Goal: Task Accomplishment & Management: Manage account settings

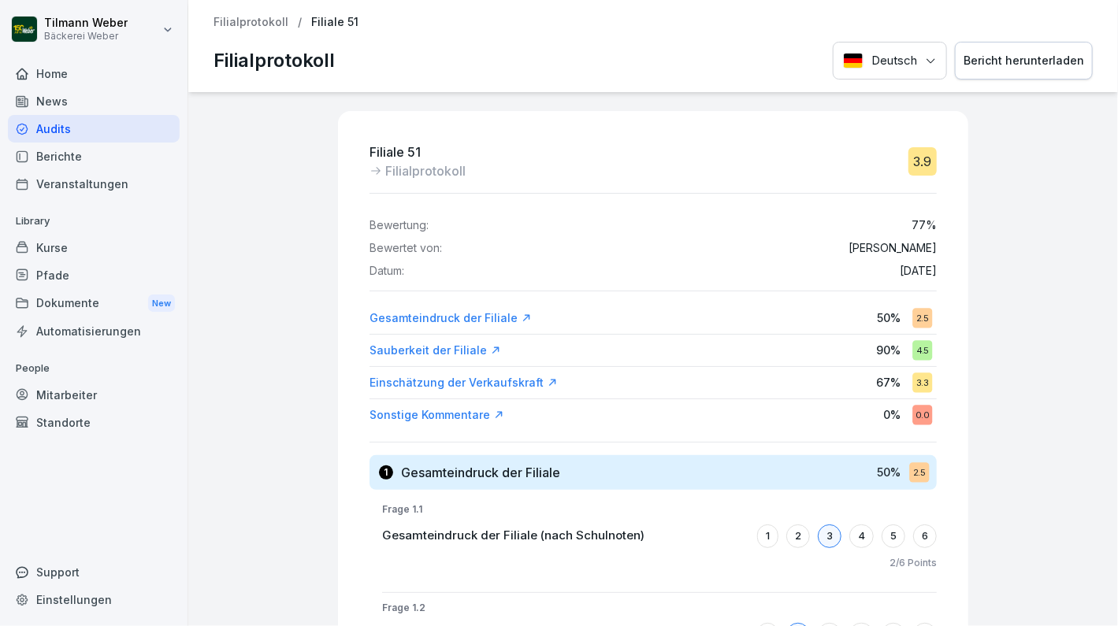
click at [254, 24] on p "Filialprotokoll" at bounding box center [250, 22] width 75 height 13
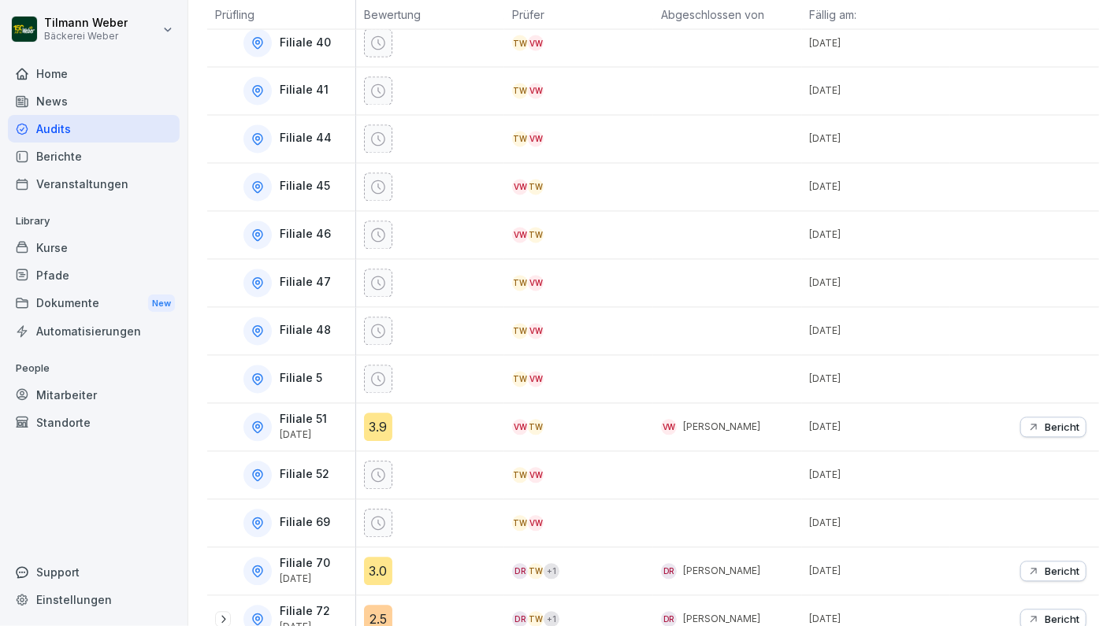
scroll to position [1261, 0]
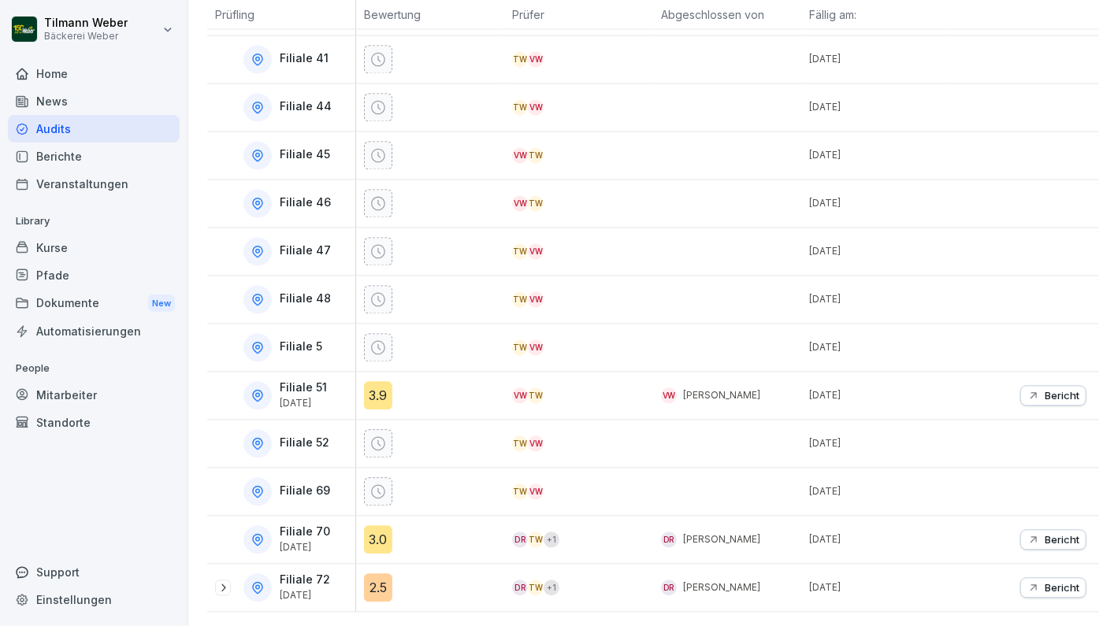
click at [379, 527] on div "3.0" at bounding box center [378, 540] width 28 height 28
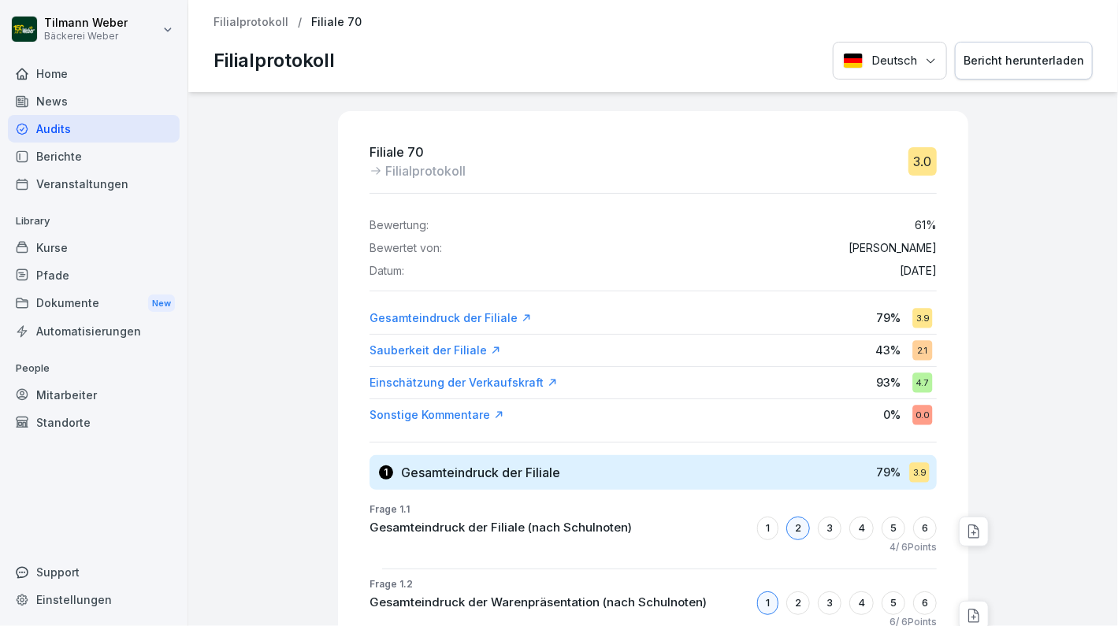
click at [468, 310] on div "Gesamteindruck der Filiale" at bounding box center [450, 318] width 162 height 16
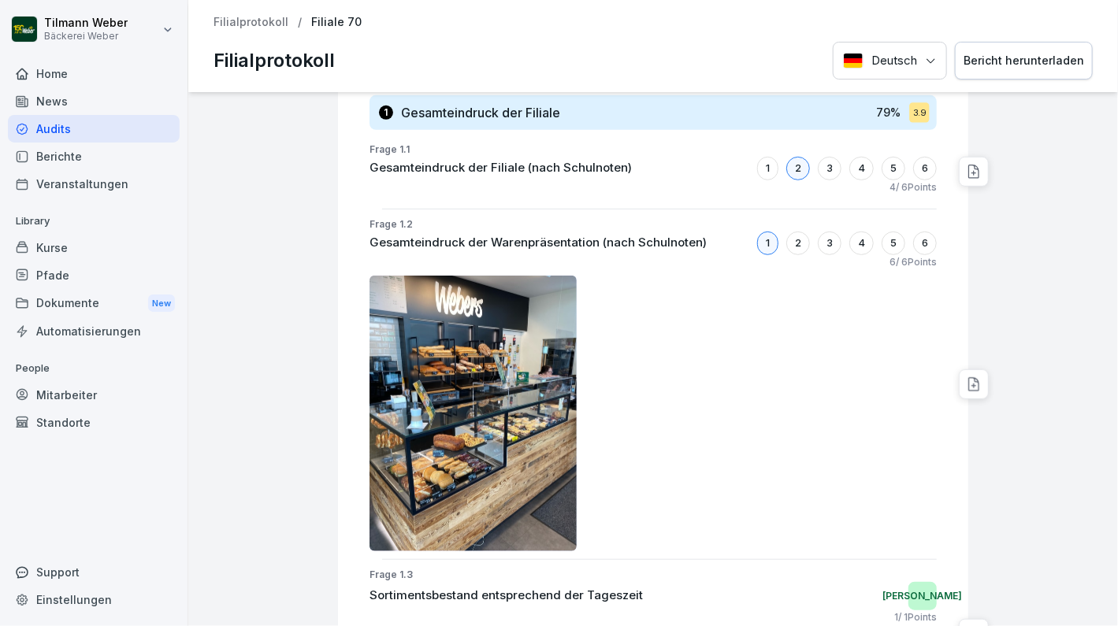
click at [471, 434] on img at bounding box center [472, 414] width 207 height 276
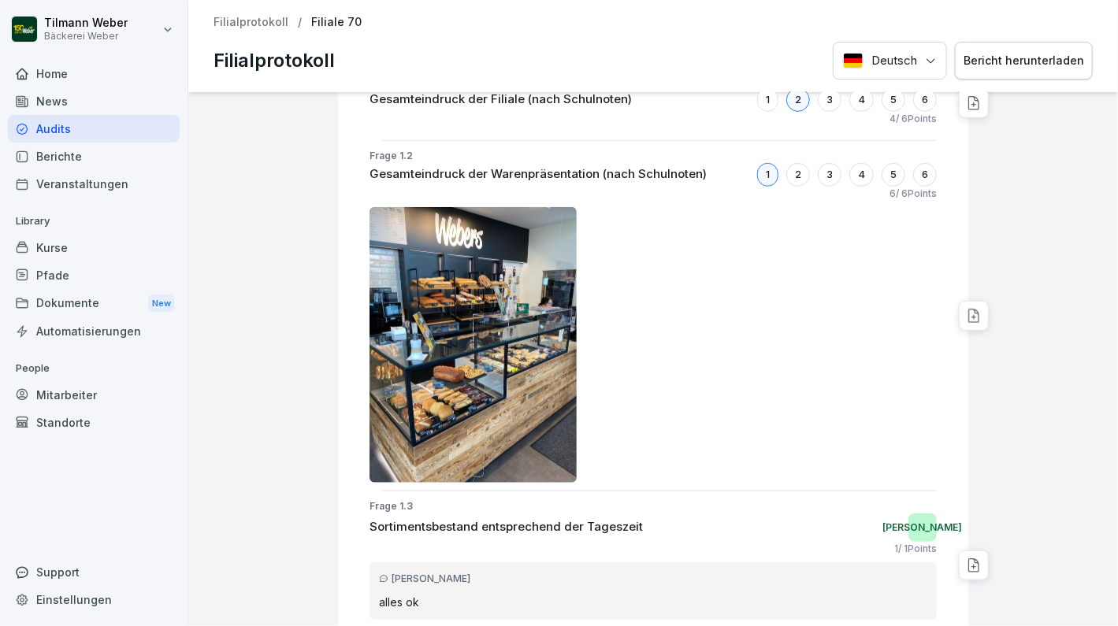
scroll to position [315, 0]
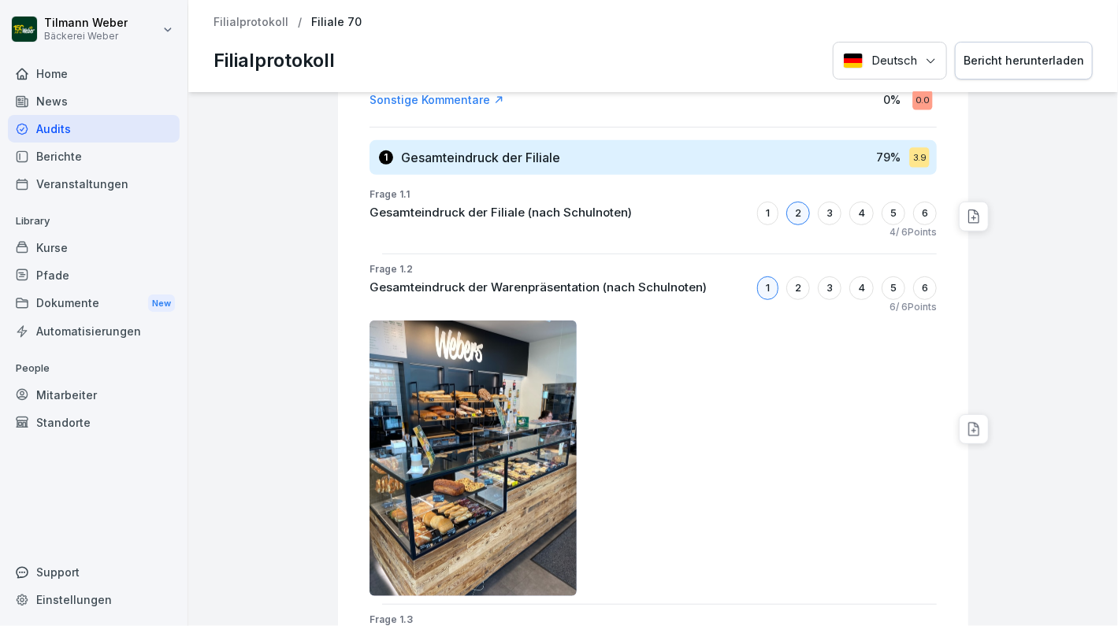
click at [480, 431] on img at bounding box center [472, 459] width 207 height 276
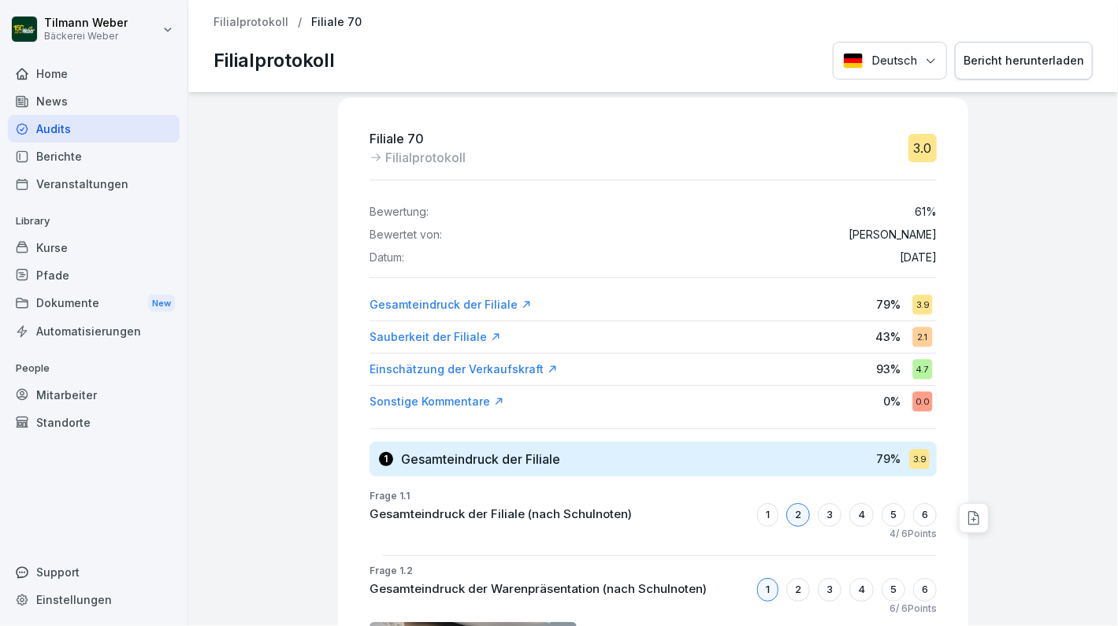
scroll to position [0, 0]
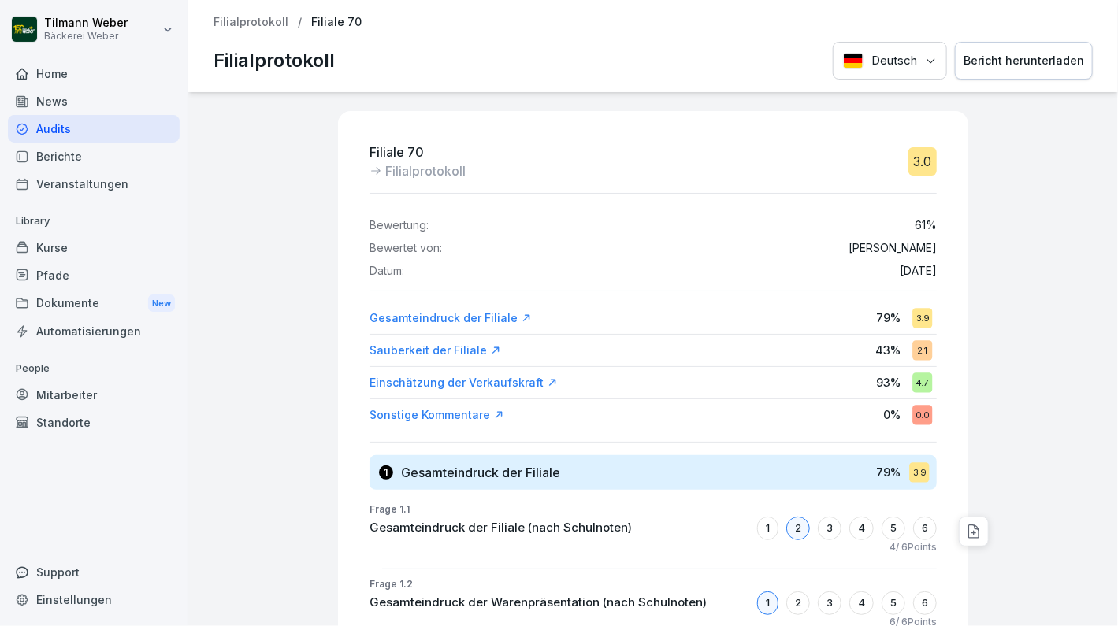
click at [461, 352] on div "Sauberkeit der Filiale" at bounding box center [435, 351] width 132 height 16
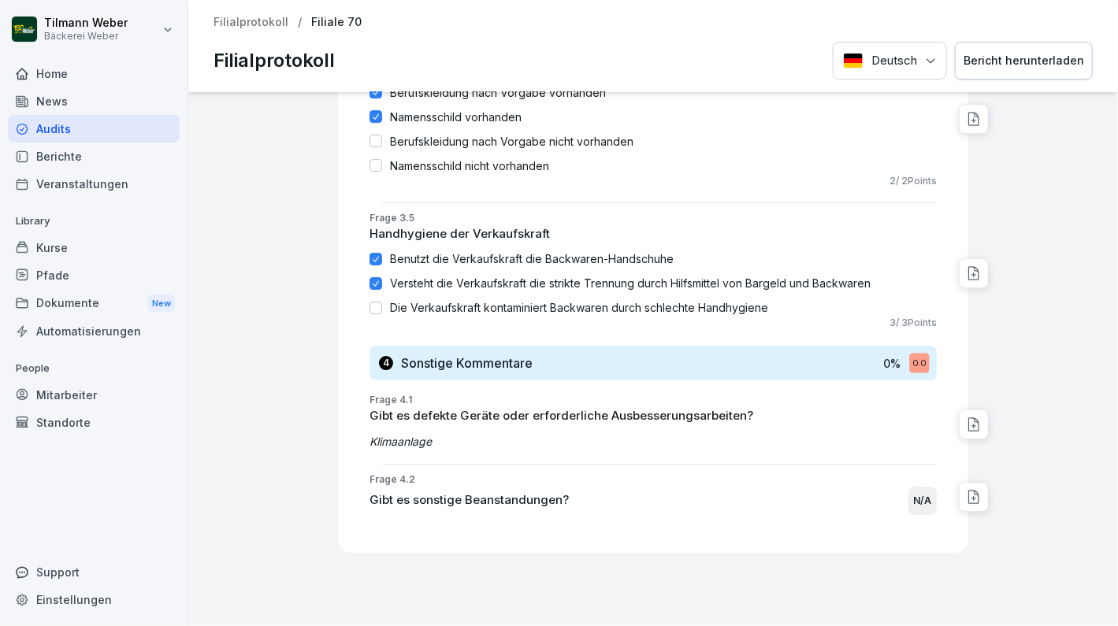
scroll to position [2380, 0]
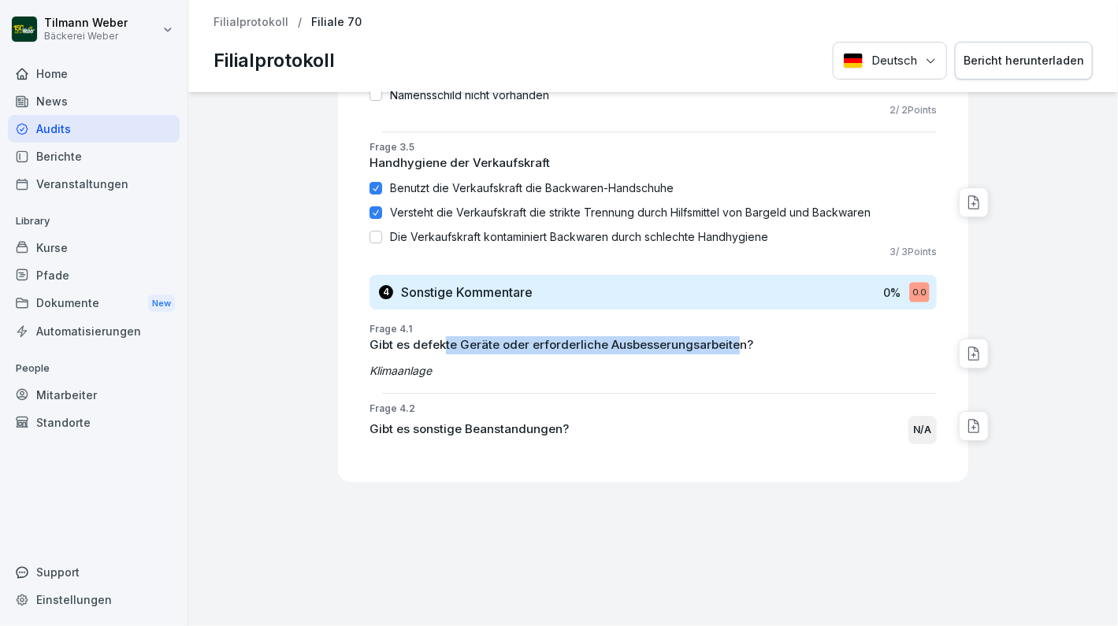
drag, startPoint x: 432, startPoint y: 325, endPoint x: 719, endPoint y: 325, distance: 286.7
click at [719, 336] on p "Gibt es defekte Geräte oder erforderliche Ausbesserungsarbeiten?" at bounding box center [652, 345] width 567 height 18
drag, startPoint x: 719, startPoint y: 325, endPoint x: 845, endPoint y: 322, distance: 126.1
click at [845, 336] on p "Gibt es defekte Geräte oder erforderliche Ausbesserungsarbeiten?" at bounding box center [652, 345] width 567 height 18
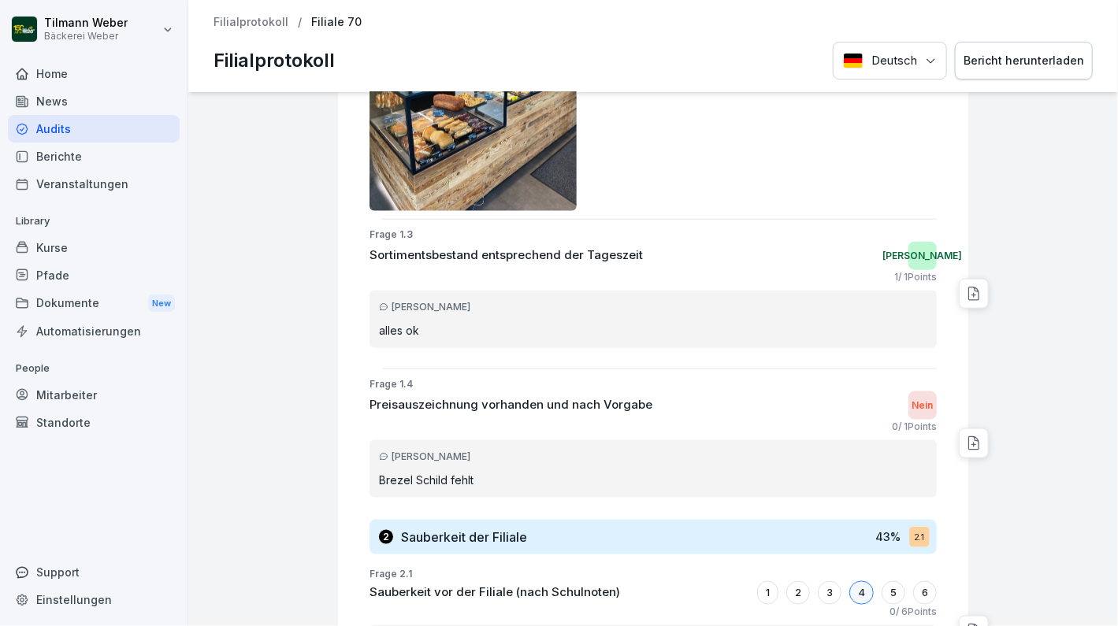
scroll to position [0, 0]
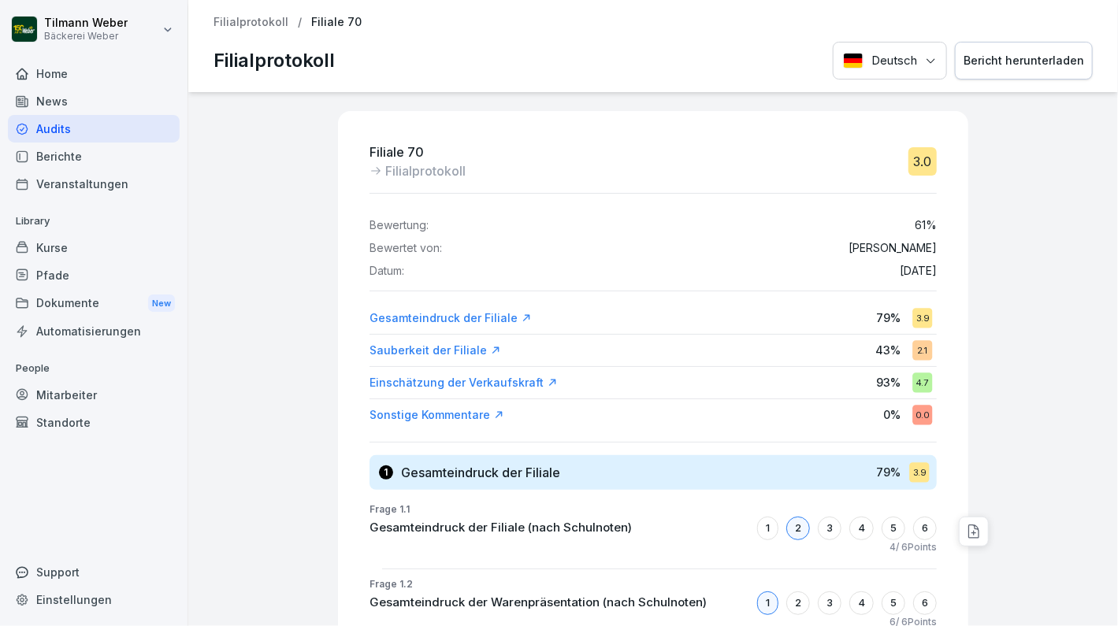
click at [255, 20] on p "Filialprotokoll" at bounding box center [250, 22] width 75 height 13
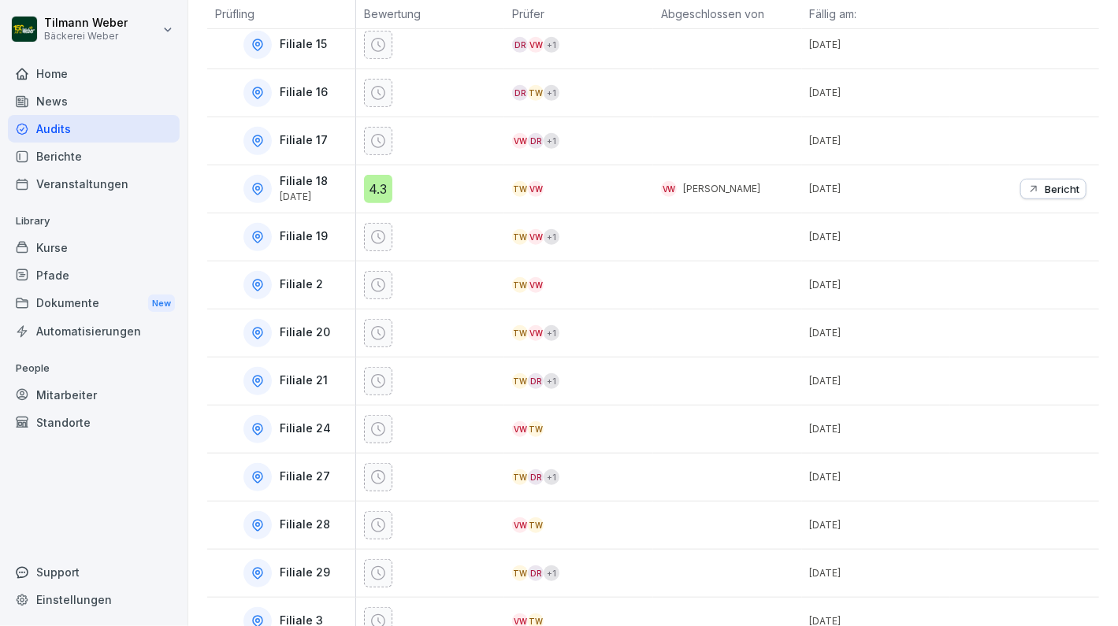
scroll to position [210, 0]
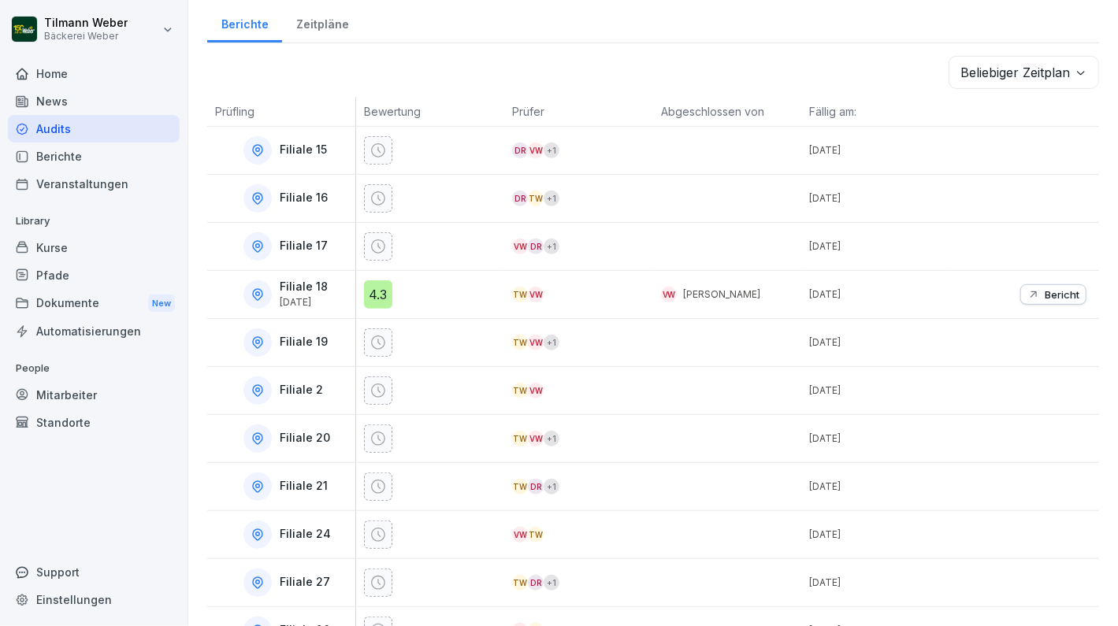
click at [379, 291] on div "4.3" at bounding box center [378, 294] width 28 height 28
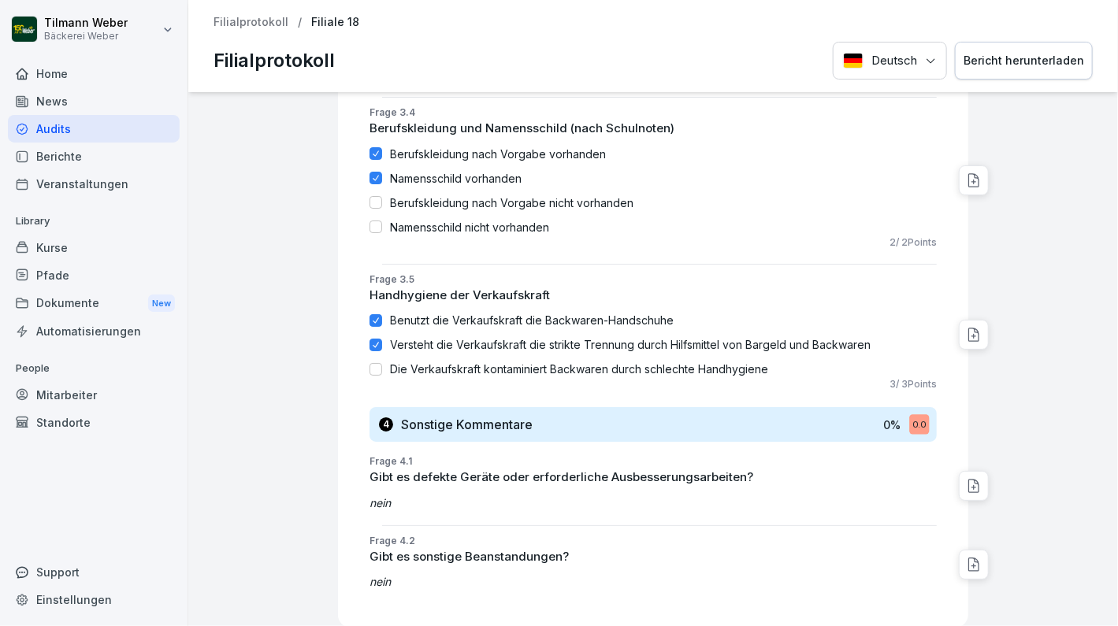
scroll to position [2683, 0]
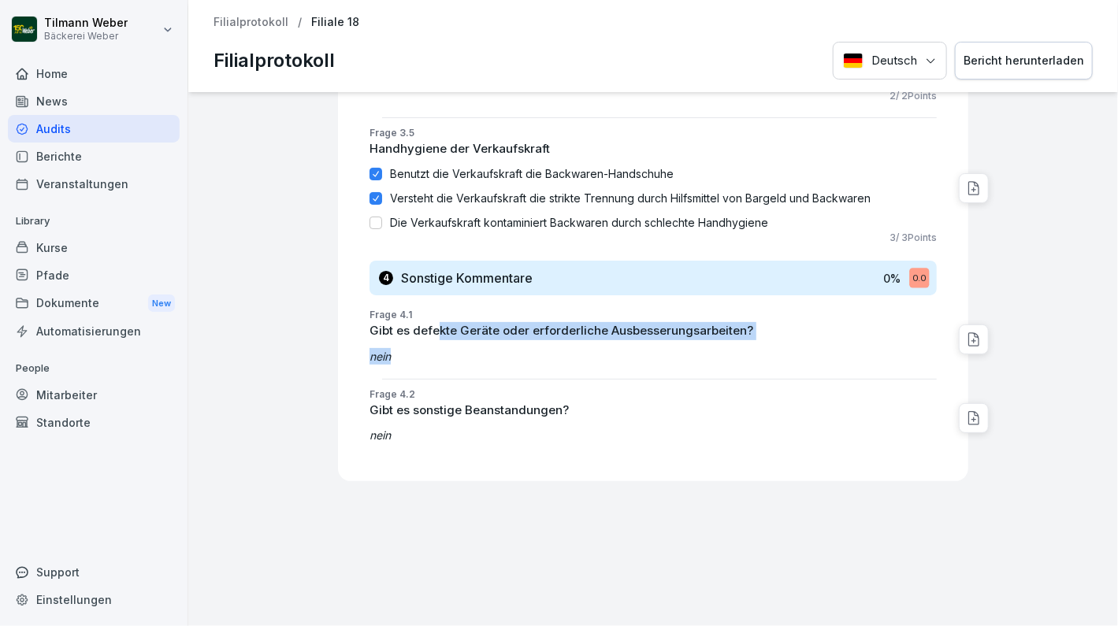
drag, startPoint x: 426, startPoint y: 307, endPoint x: 766, endPoint y: 328, distance: 340.9
click at [766, 328] on div "Gibt es defekte Geräte oder erforderliche Ausbesserungsarbeiten? nein" at bounding box center [652, 343] width 567 height 43
drag, startPoint x: 766, startPoint y: 328, endPoint x: 741, endPoint y: 347, distance: 32.0
click at [741, 347] on div "Frage 4.1 Gibt es defekte Geräte oder erforderliche Ausbesserungsarbeiten? nein" at bounding box center [660, 339] width 618 height 63
click at [793, 322] on div "Gibt es defekte Geräte oder erforderliche Ausbesserungsarbeiten? nein" at bounding box center [652, 343] width 567 height 43
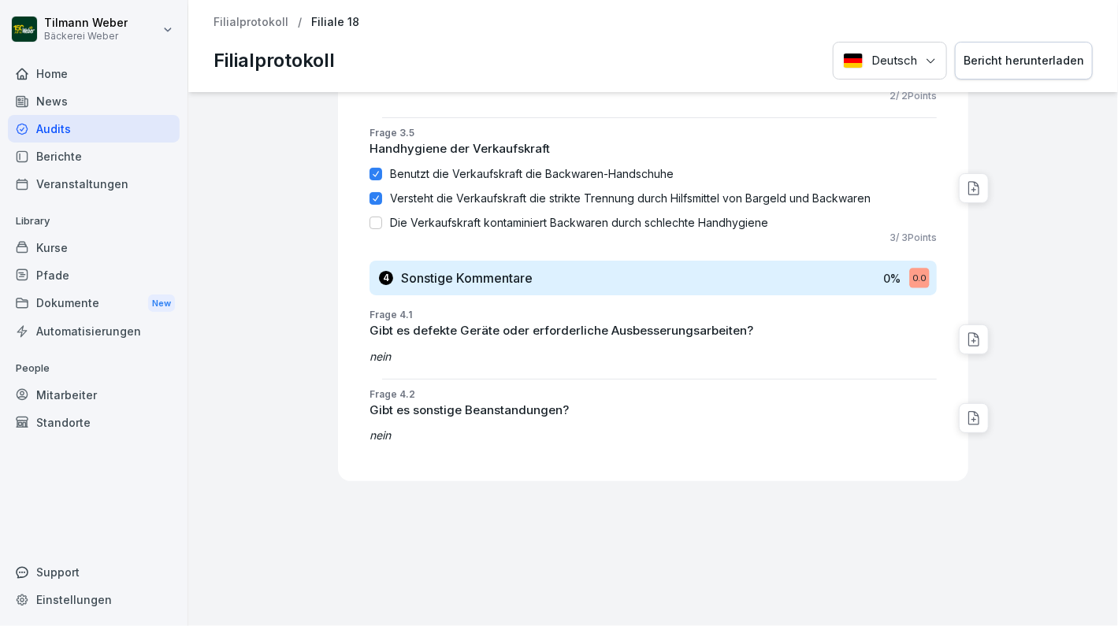
click at [912, 269] on div "0.0" at bounding box center [919, 279] width 20 height 20
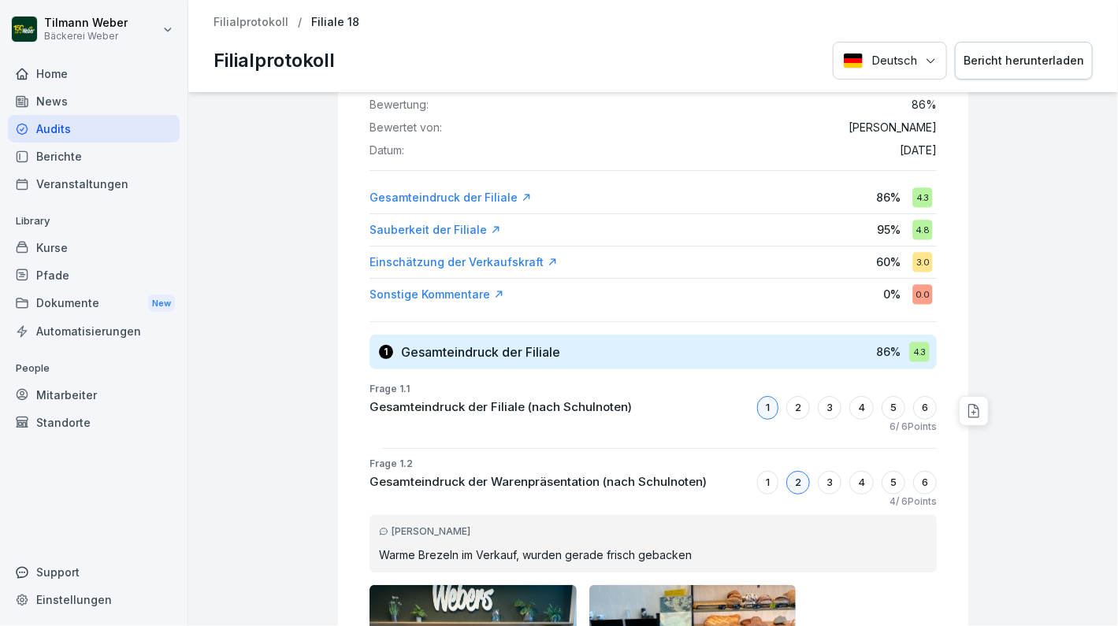
scroll to position [0, 0]
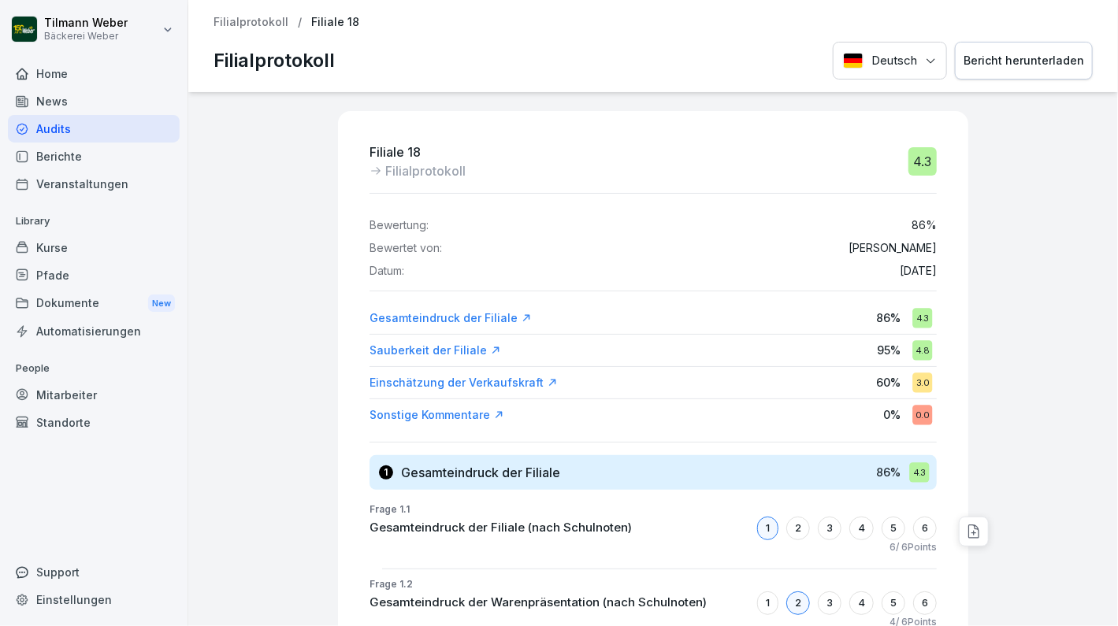
click at [64, 131] on div "Audits" at bounding box center [94, 129] width 172 height 28
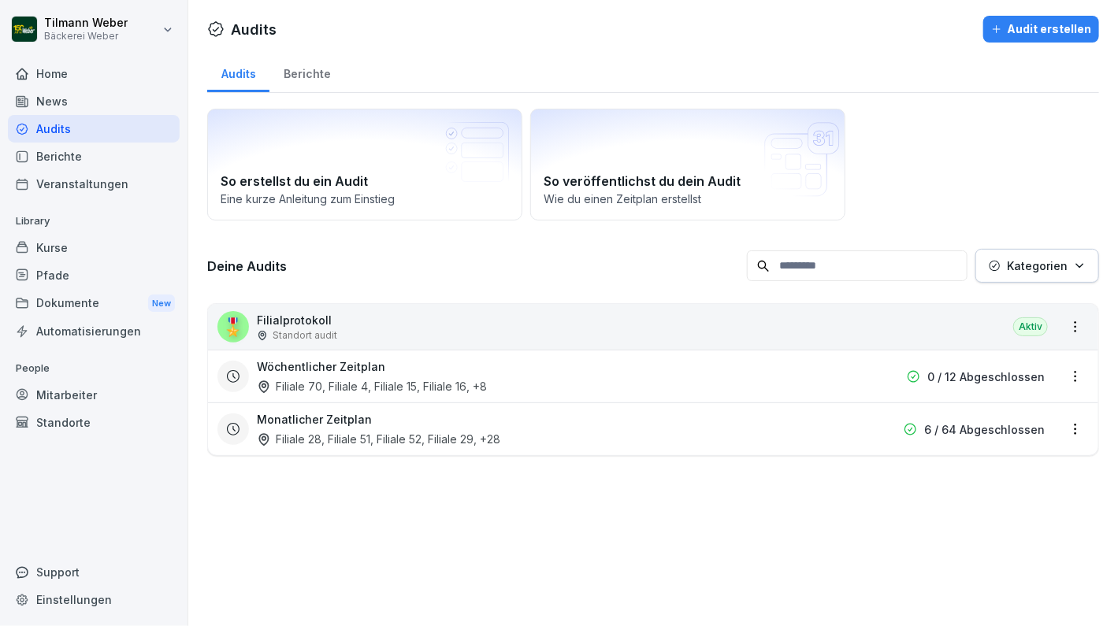
click at [436, 317] on div "🎖️ Filialprotokoll Standort audit Aktiv" at bounding box center [653, 327] width 890 height 46
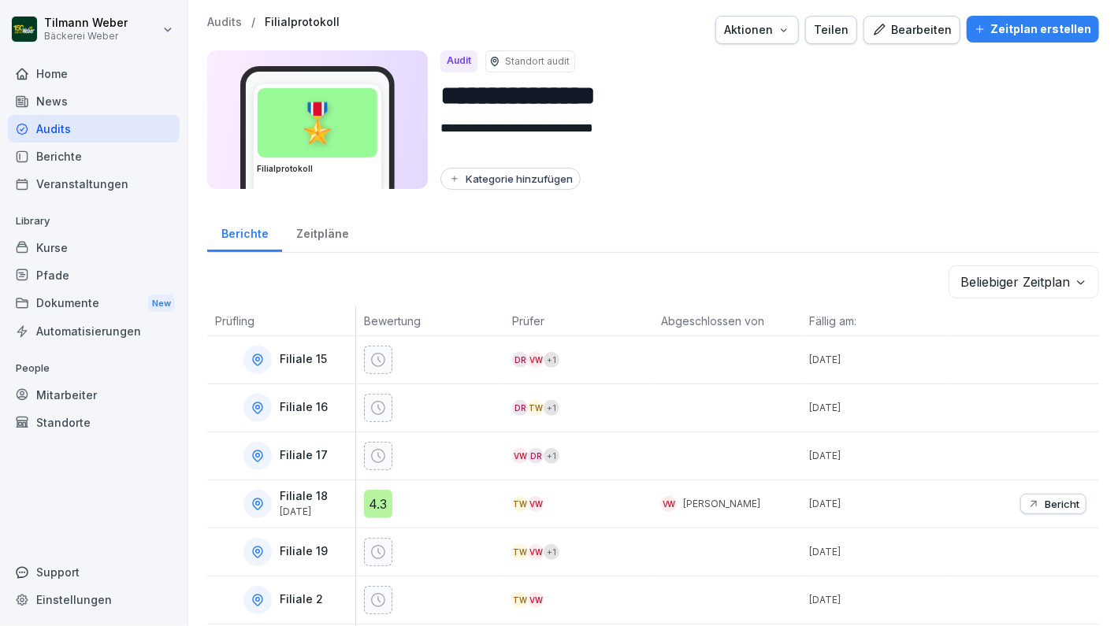
click at [916, 35] on div "Bearbeiten" at bounding box center [912, 29] width 80 height 17
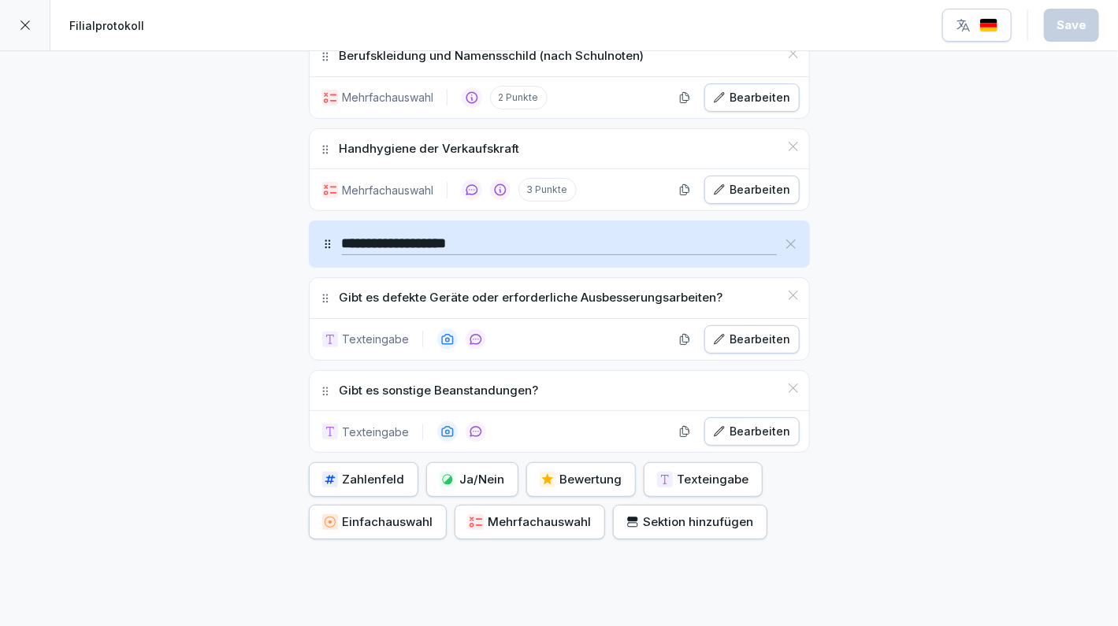
scroll to position [2060, 0]
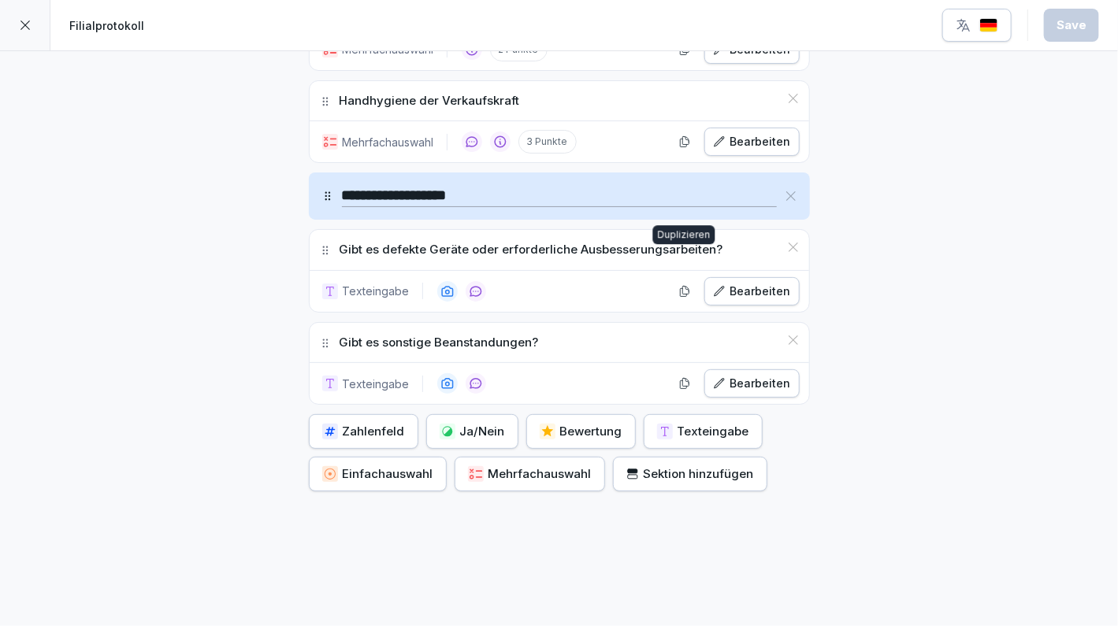
click at [732, 283] on div "Bearbeiten" at bounding box center [752, 291] width 78 height 17
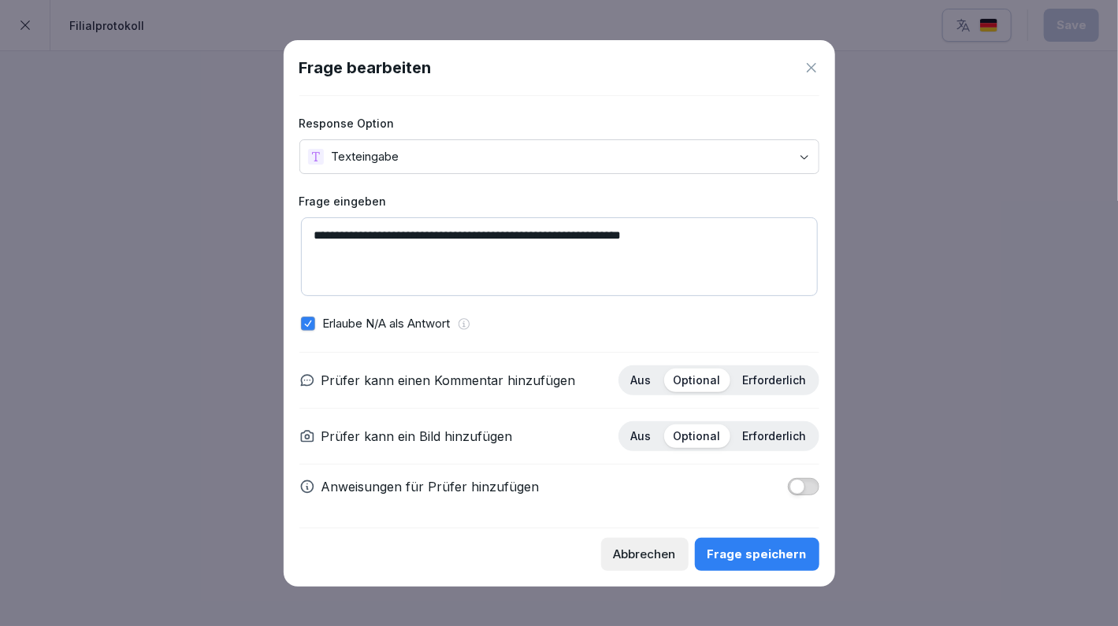
click at [438, 149] on body "**********" at bounding box center [559, 313] width 1118 height 626
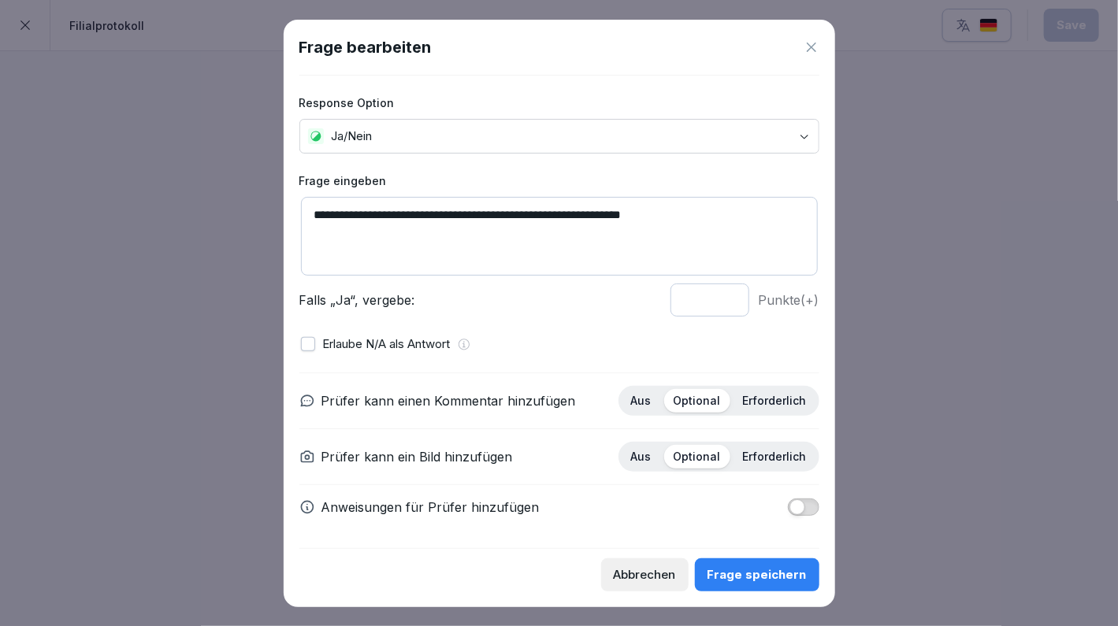
click at [311, 350] on button "button" at bounding box center [308, 344] width 14 height 14
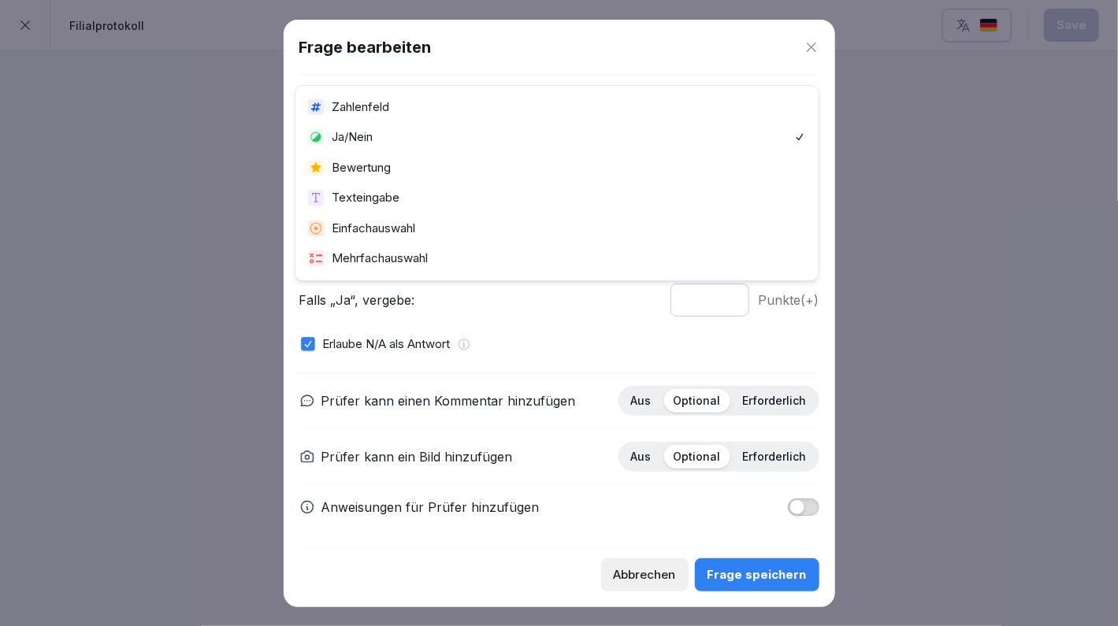
click at [602, 137] on body "**********" at bounding box center [559, 313] width 1118 height 626
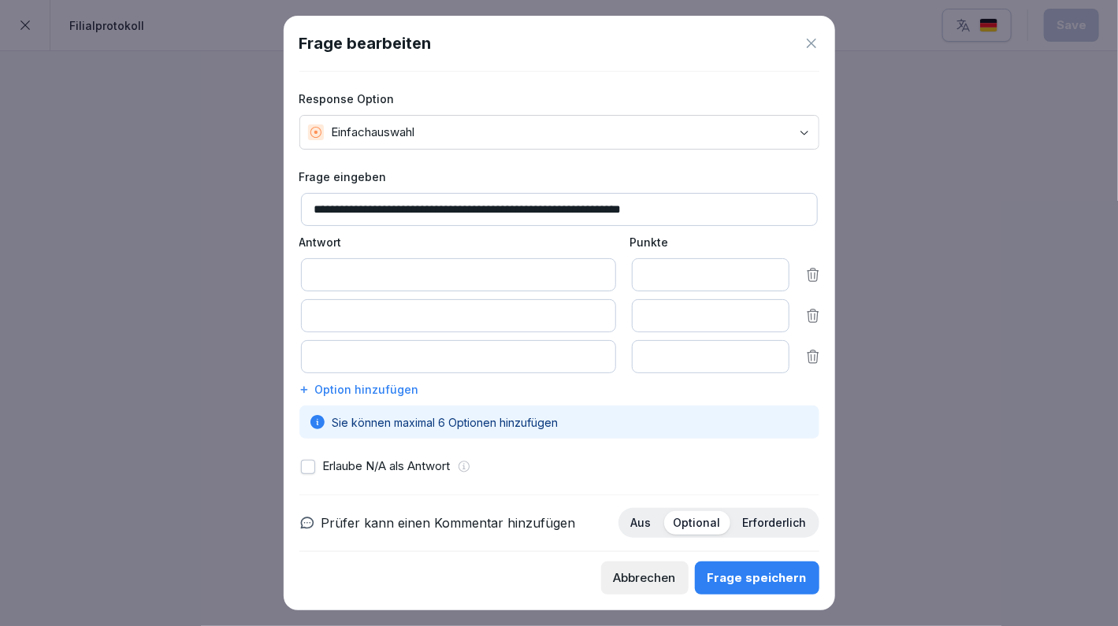
click at [451, 276] on input at bounding box center [458, 274] width 315 height 33
type input "**"
click at [441, 312] on input at bounding box center [458, 315] width 315 height 33
type input "****"
click at [674, 309] on input "*" at bounding box center [711, 315] width 158 height 33
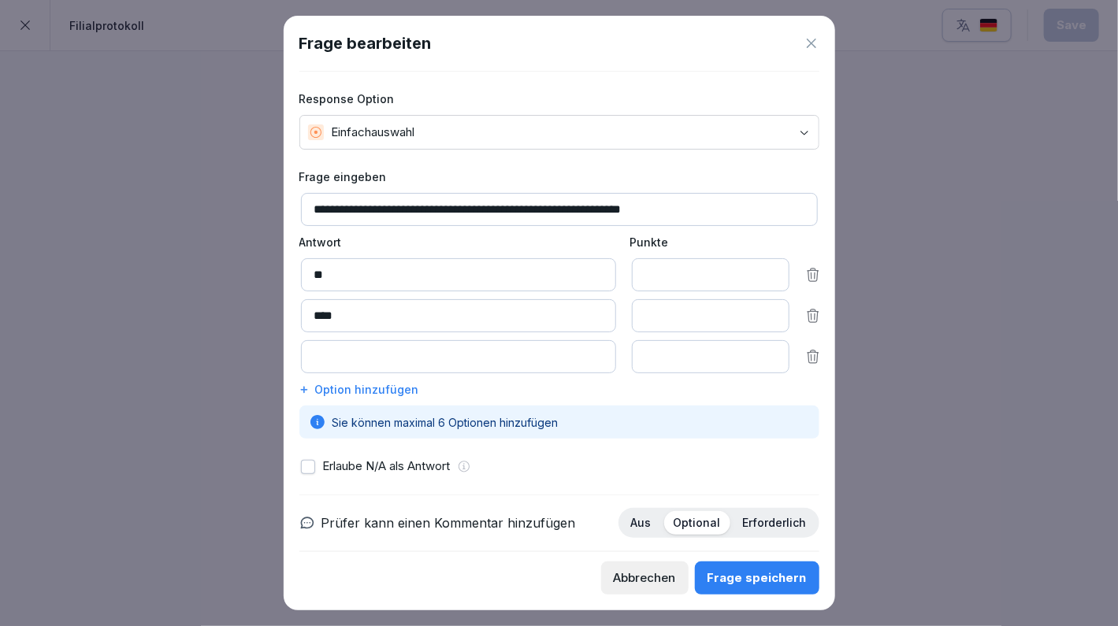
click at [666, 265] on input "*" at bounding box center [711, 274] width 158 height 33
type input "*"
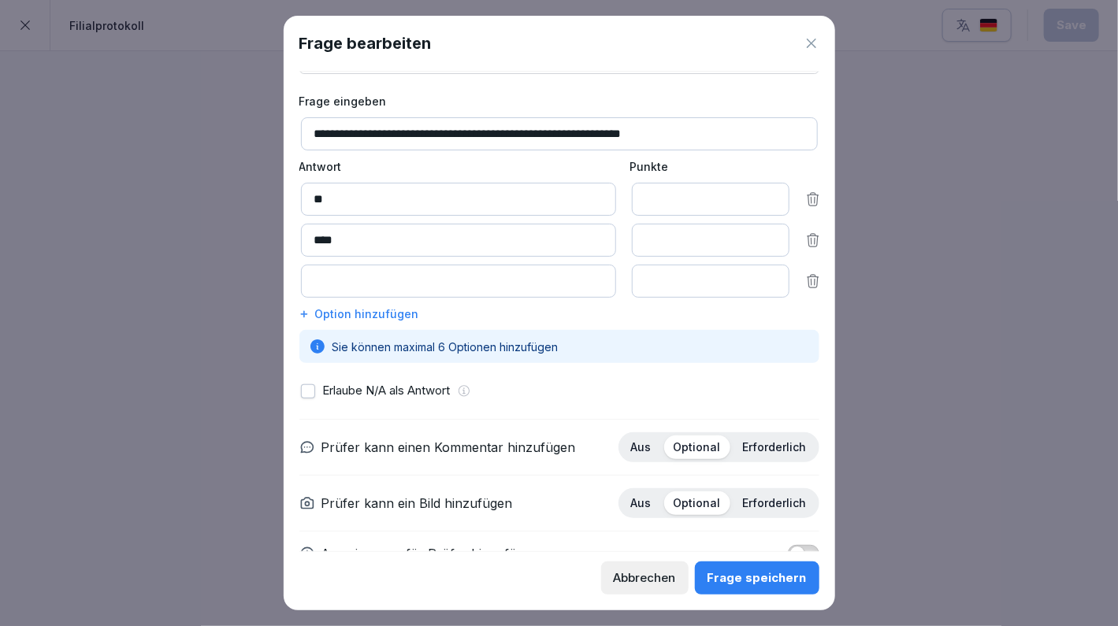
scroll to position [105, 0]
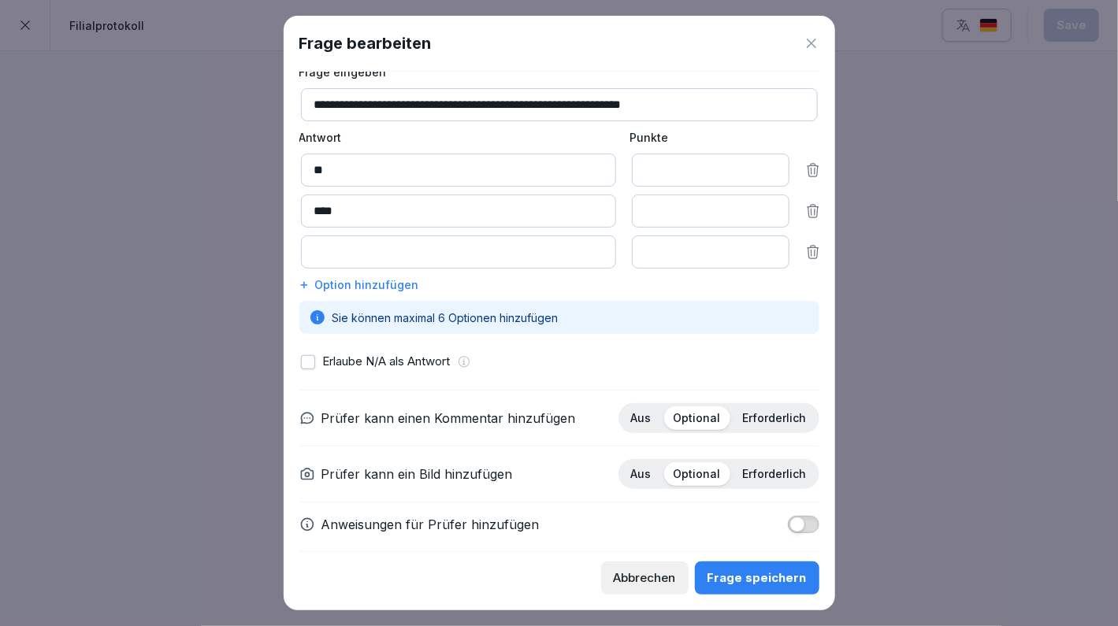
click at [310, 362] on button "button" at bounding box center [308, 362] width 14 height 14
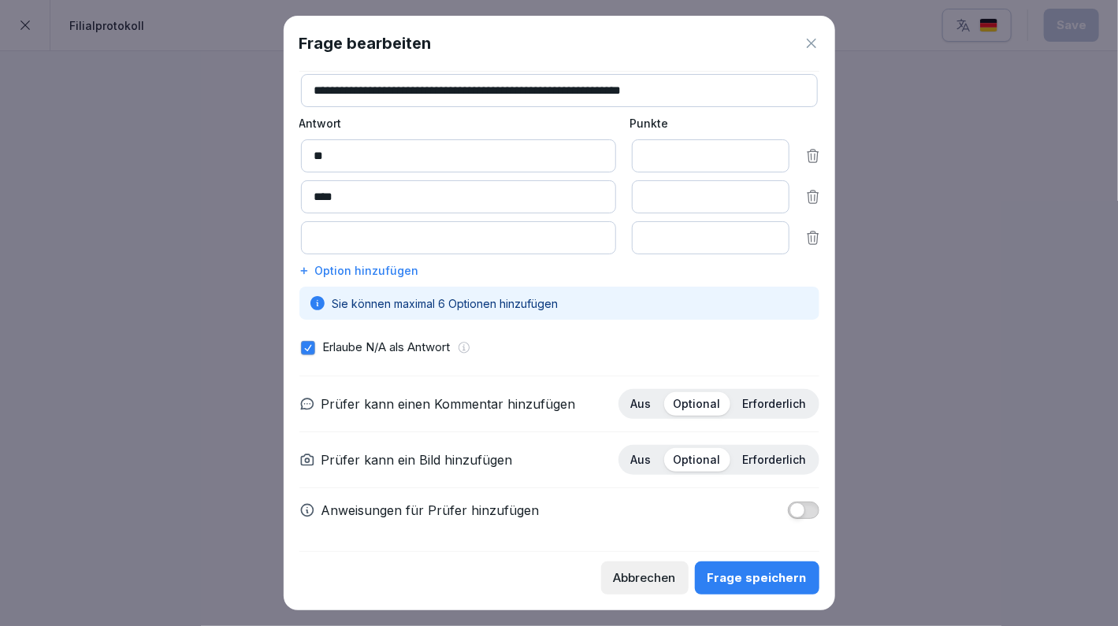
scroll to position [0, 0]
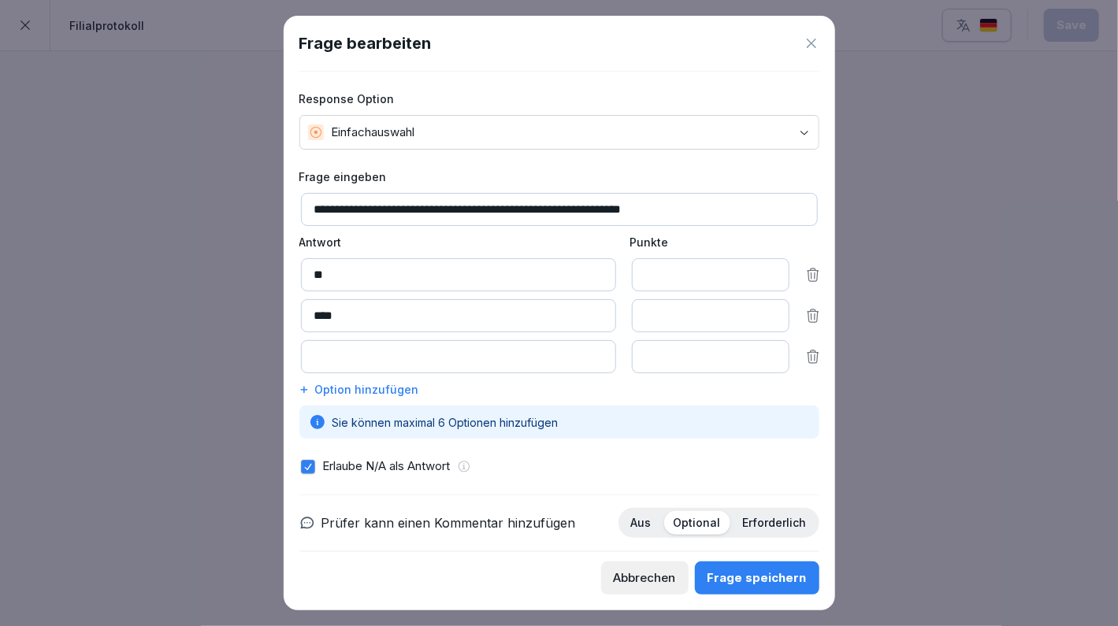
click at [758, 577] on div "Frage speichern" at bounding box center [756, 577] width 99 height 17
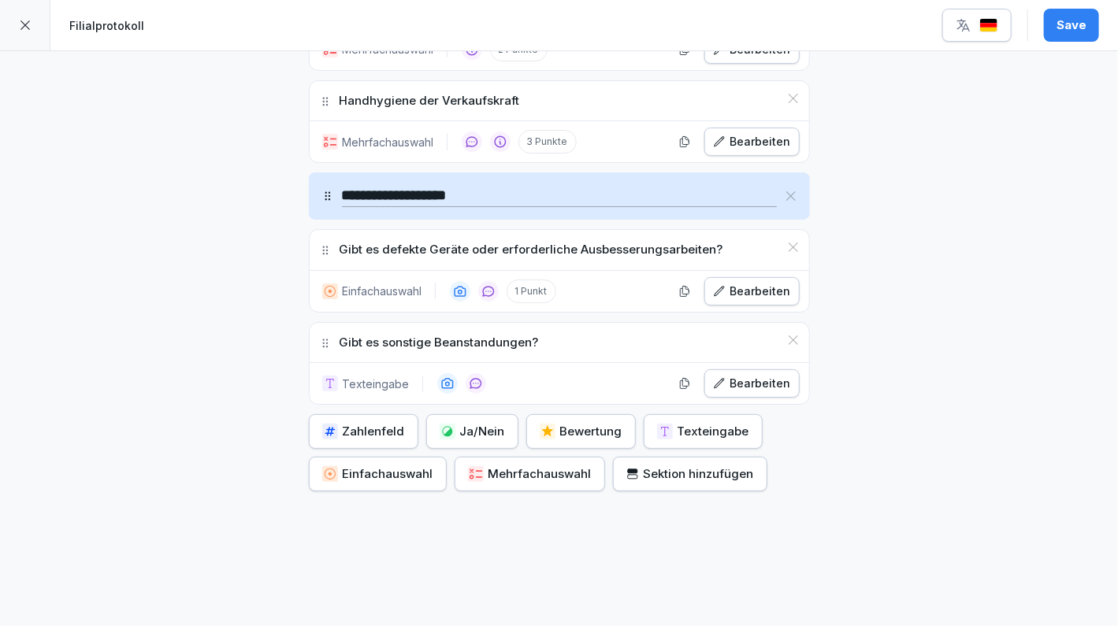
click at [730, 375] on div "Bearbeiten" at bounding box center [752, 383] width 78 height 17
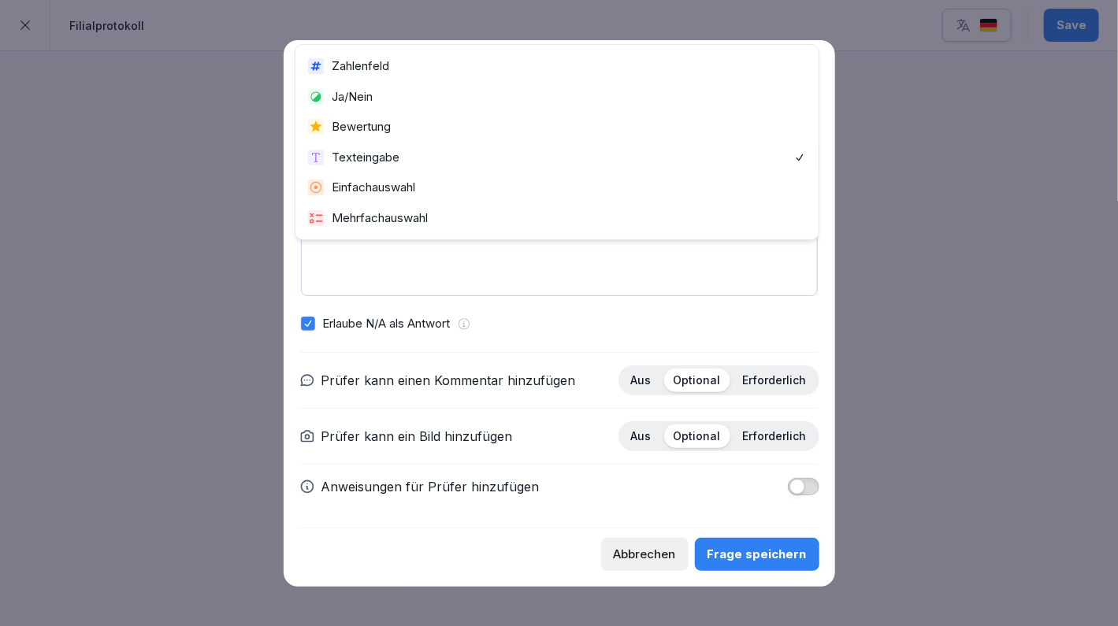
click at [390, 156] on body "**********" at bounding box center [559, 313] width 1118 height 626
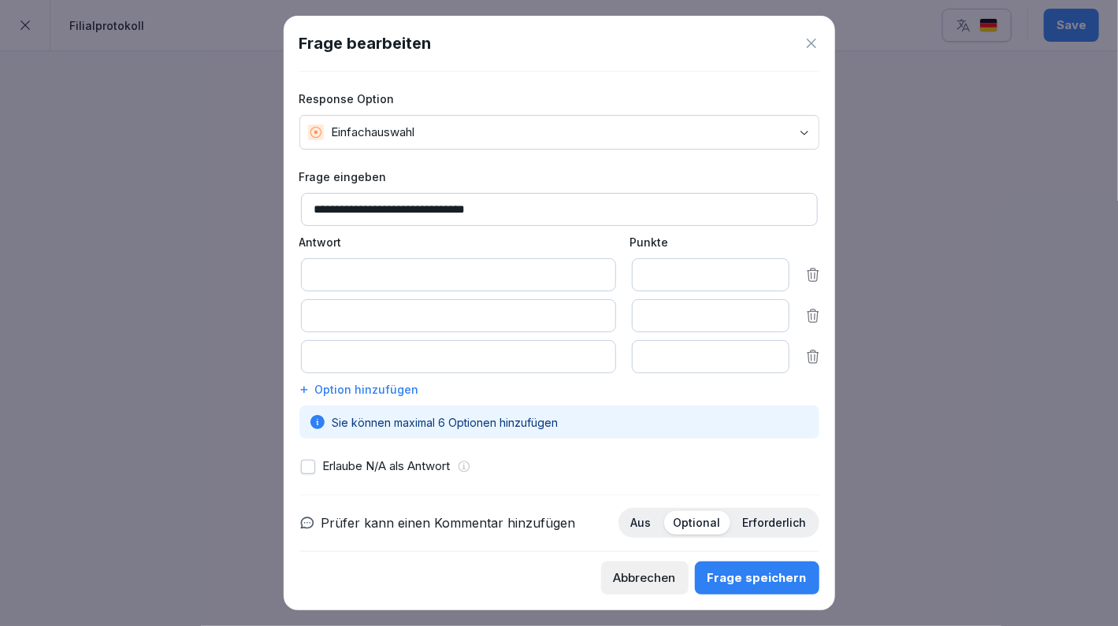
click at [444, 265] on input at bounding box center [458, 274] width 315 height 33
type input "**"
type input "*"
type input "****"
type input "*"
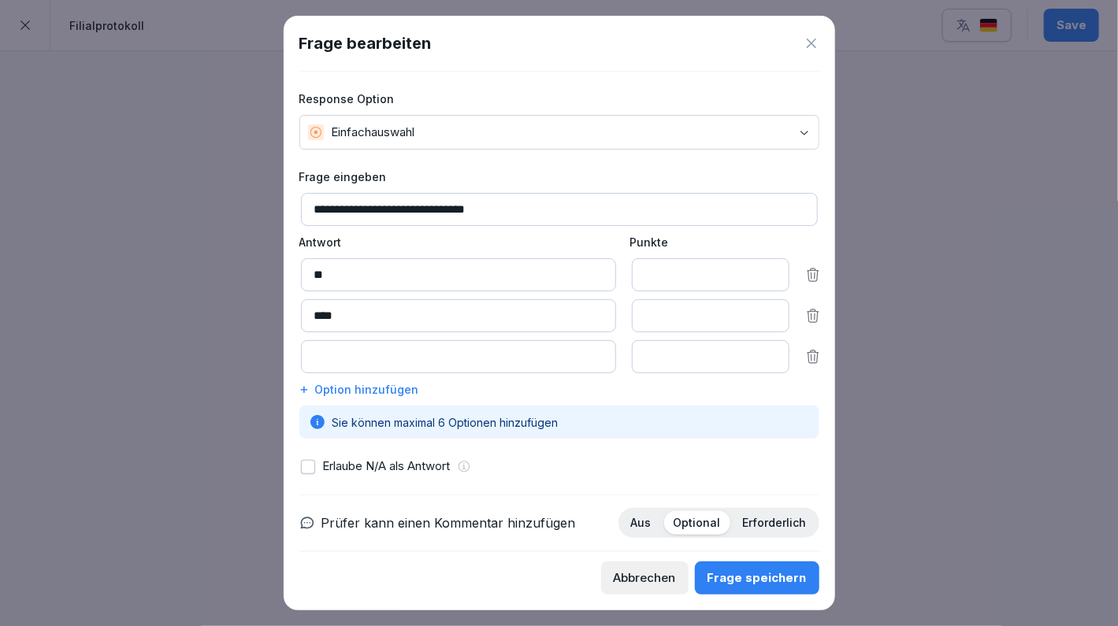
click at [369, 466] on p "Erlaube N/A als Antwort" at bounding box center [387, 467] width 128 height 18
click at [310, 467] on button "button" at bounding box center [308, 467] width 14 height 14
click at [741, 581] on div "Frage speichern" at bounding box center [756, 577] width 99 height 17
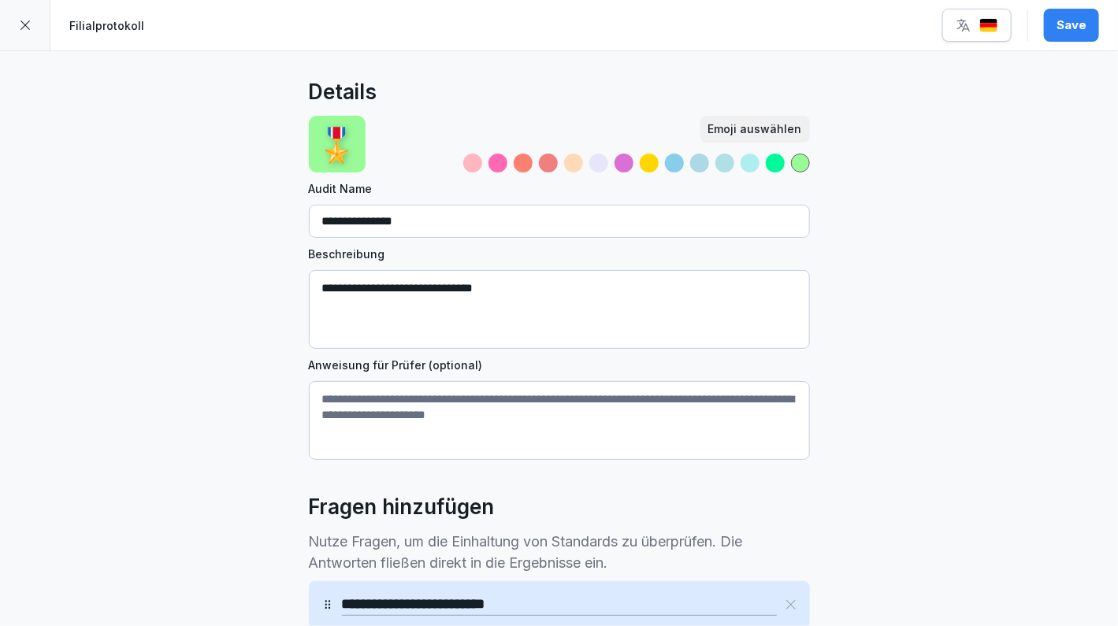
click at [1066, 27] on div "Save" at bounding box center [1071, 25] width 30 height 17
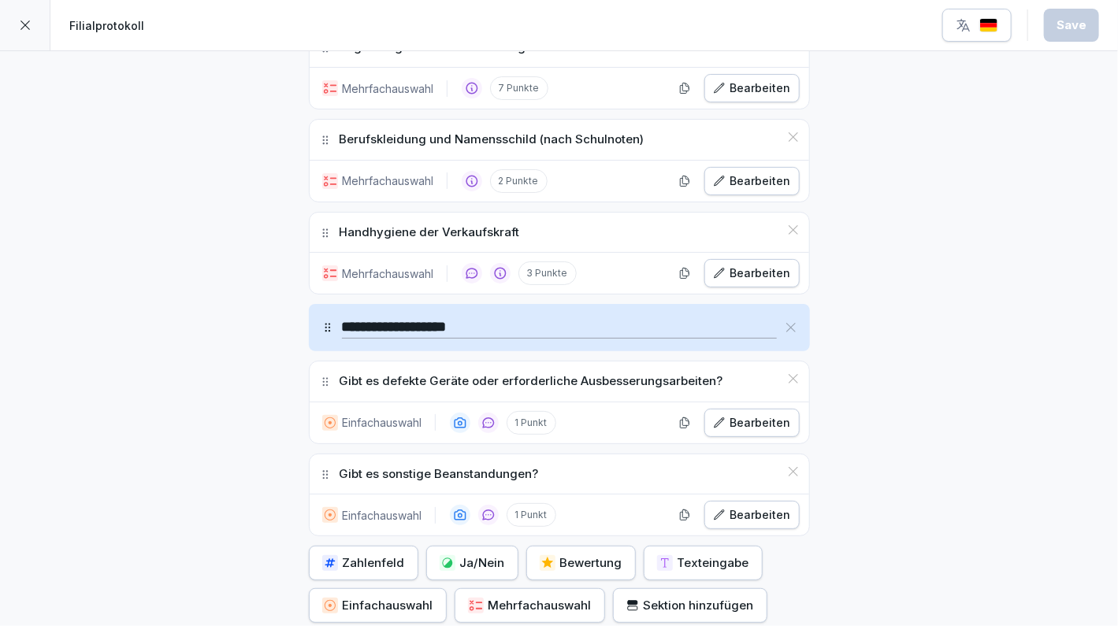
scroll to position [2060, 0]
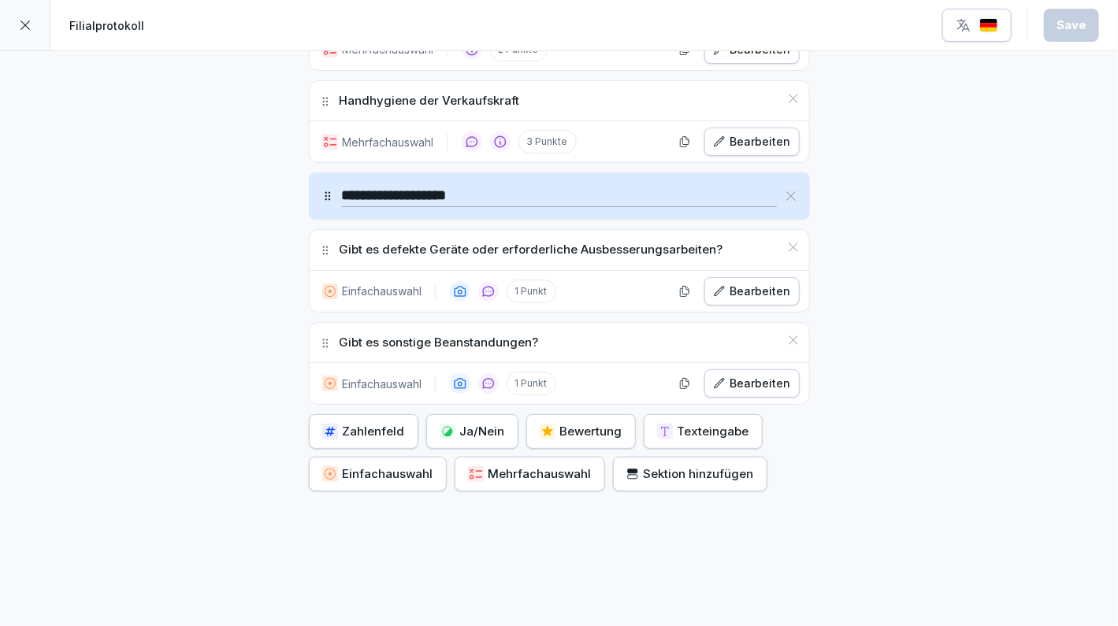
click at [362, 423] on div "Zahlenfeld" at bounding box center [363, 431] width 83 height 17
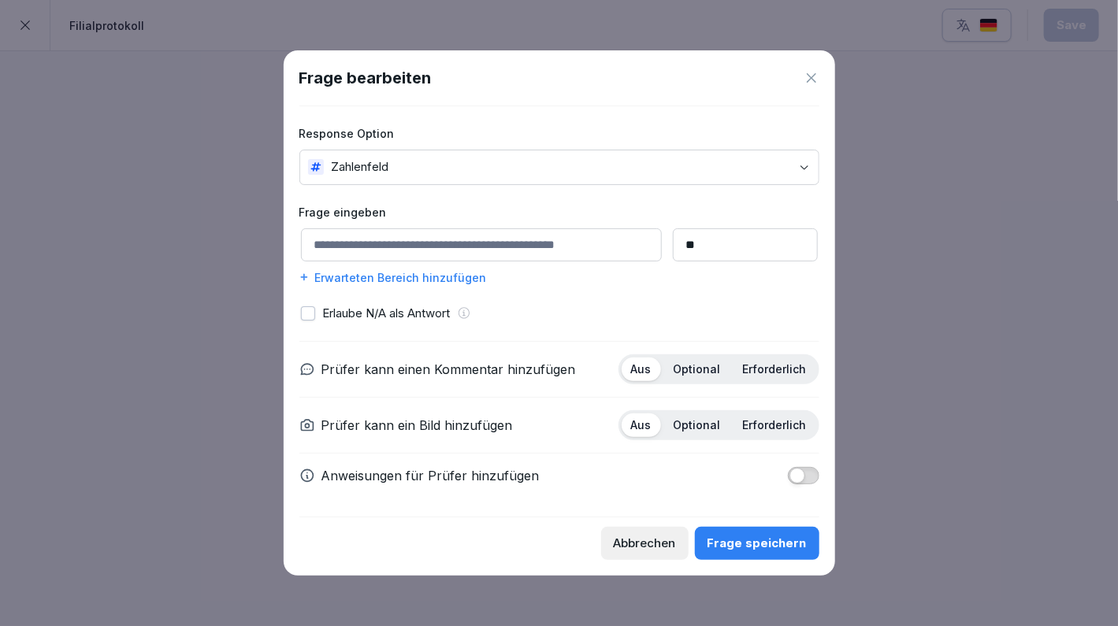
click at [454, 244] on input at bounding box center [481, 244] width 361 height 33
click at [674, 242] on input "**" at bounding box center [745, 244] width 145 height 33
click at [703, 247] on input "**" at bounding box center [745, 244] width 145 height 33
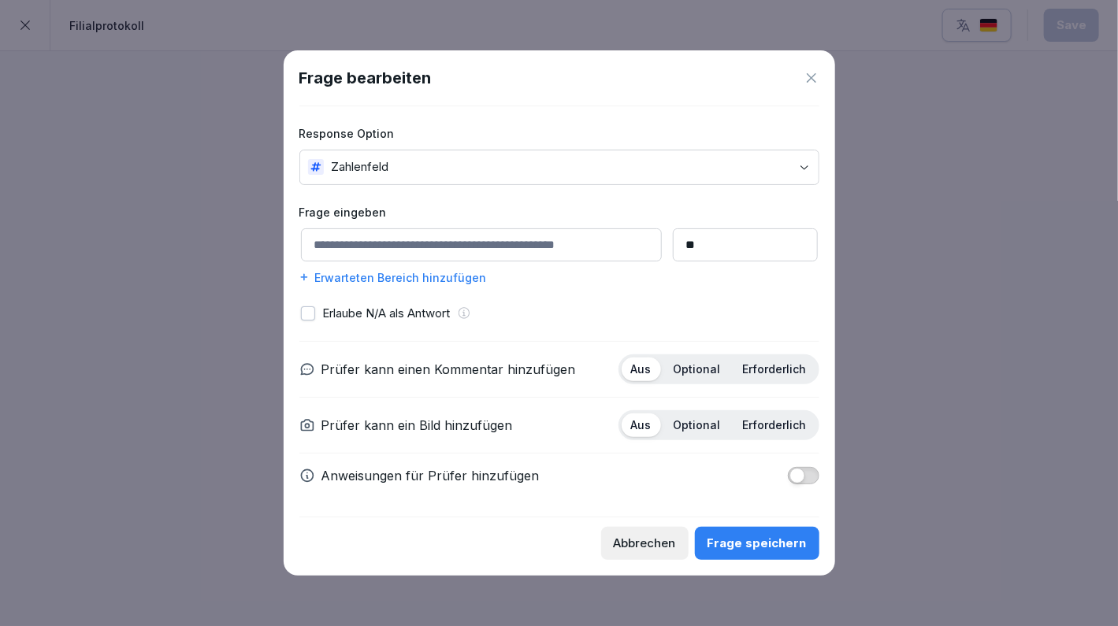
click at [446, 273] on div "Erwarteten Bereich hinzufügen" at bounding box center [559, 277] width 520 height 17
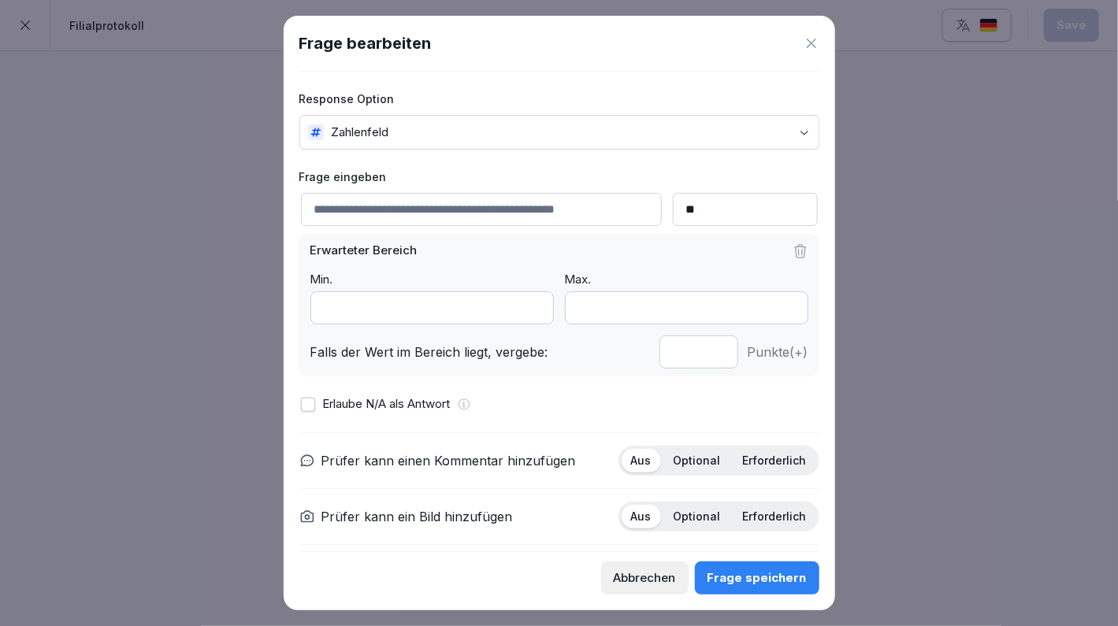
click at [673, 208] on input "**" at bounding box center [745, 209] width 145 height 33
click at [589, 134] on body "**********" at bounding box center [559, 313] width 1118 height 626
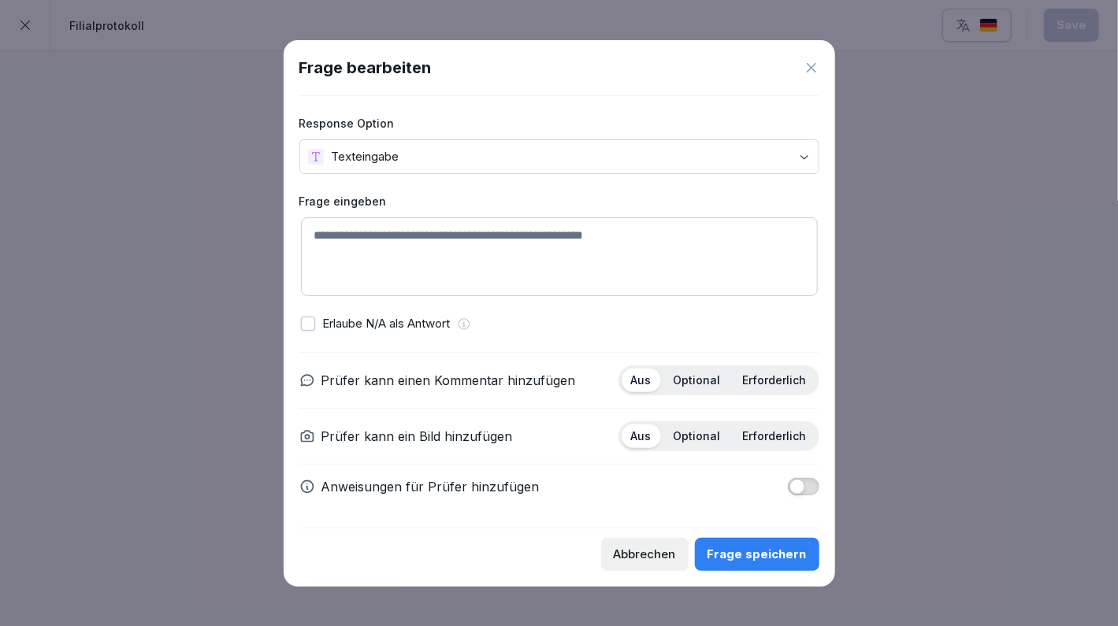
click at [385, 265] on textarea at bounding box center [559, 256] width 517 height 79
click at [638, 549] on div "Abbrechen" at bounding box center [645, 554] width 62 height 17
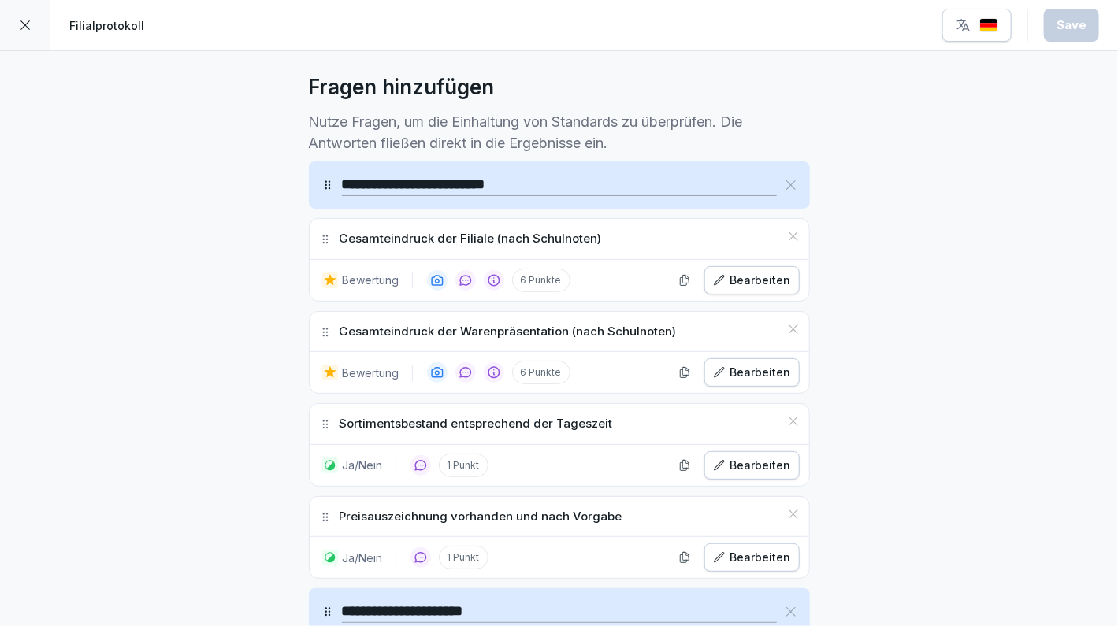
scroll to position [0, 0]
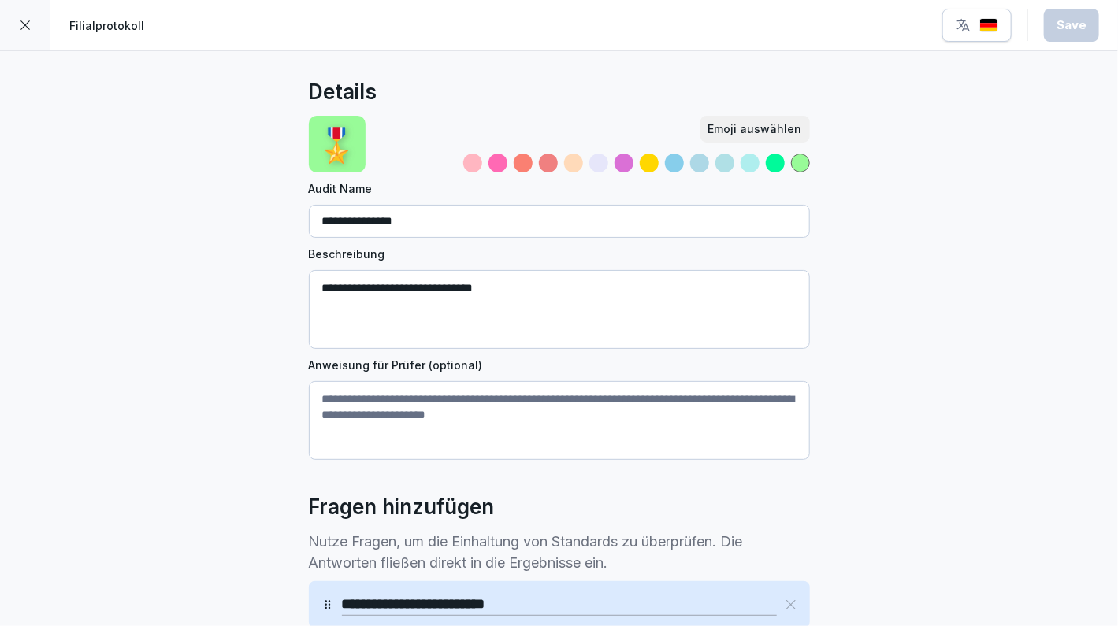
click at [16, 28] on div at bounding box center [25, 25] width 50 height 50
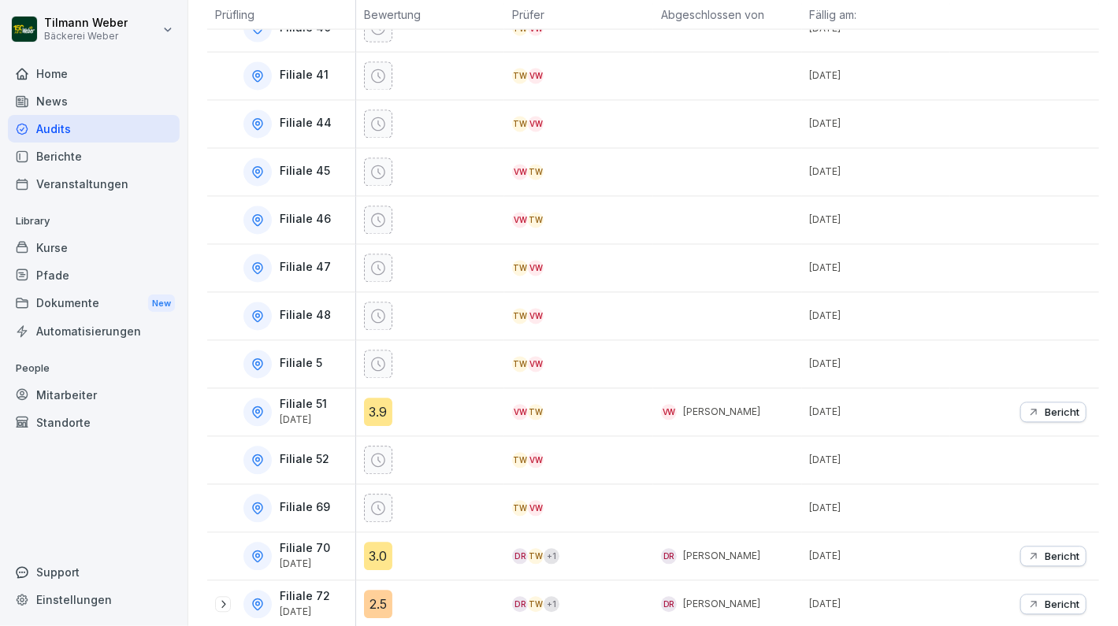
scroll to position [1261, 0]
